Goal: Task Accomplishment & Management: Use online tool/utility

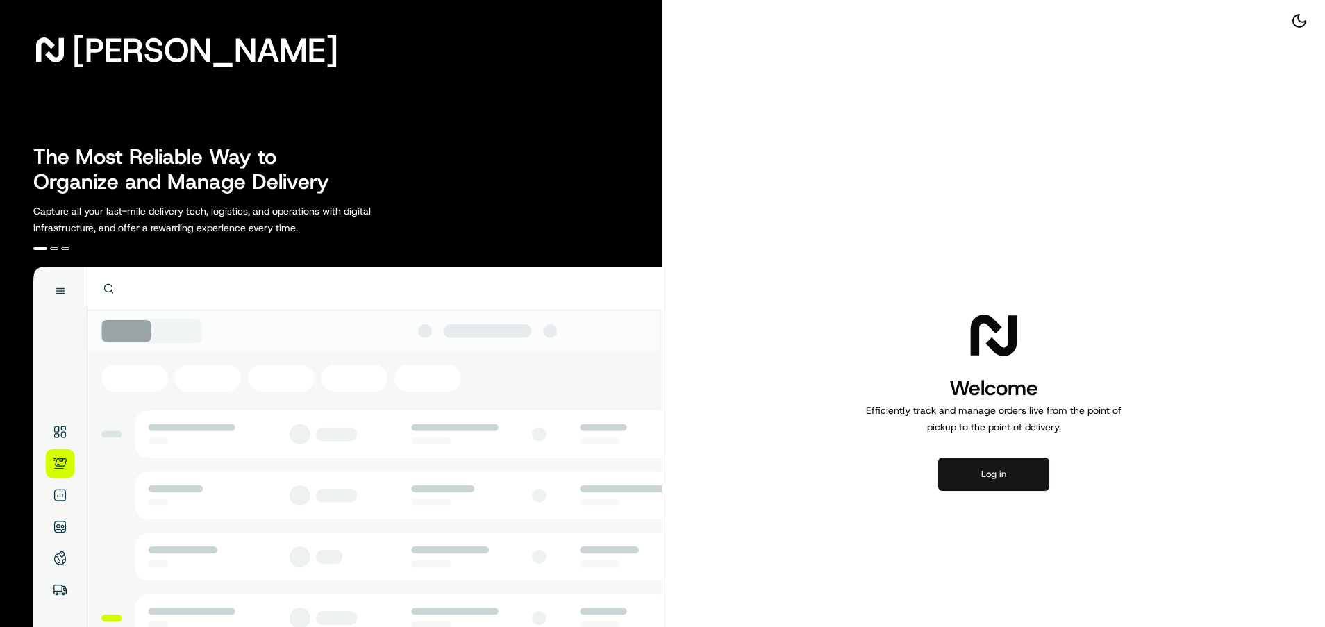
click at [999, 484] on button "Log in" at bounding box center [993, 474] width 111 height 33
